Goal: Contribute content

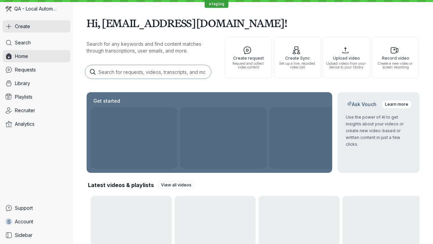
click at [37, 26] on button "Create" at bounding box center [37, 26] width 68 height 12
